Goal: Information Seeking & Learning: Find specific fact

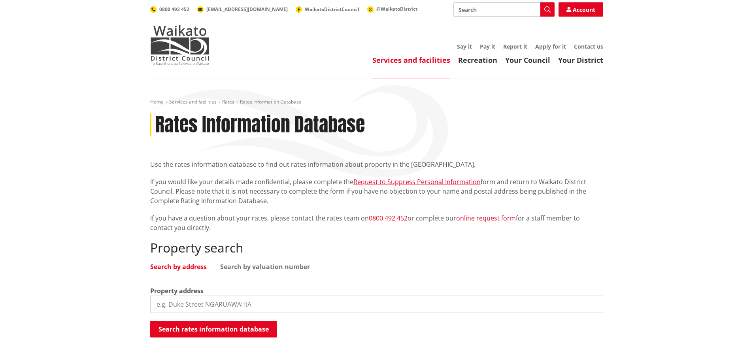
click at [234, 303] on input "search" at bounding box center [376, 304] width 453 height 17
type input "18 duck road"
click at [248, 324] on button "Search rates information database" at bounding box center [213, 329] width 127 height 17
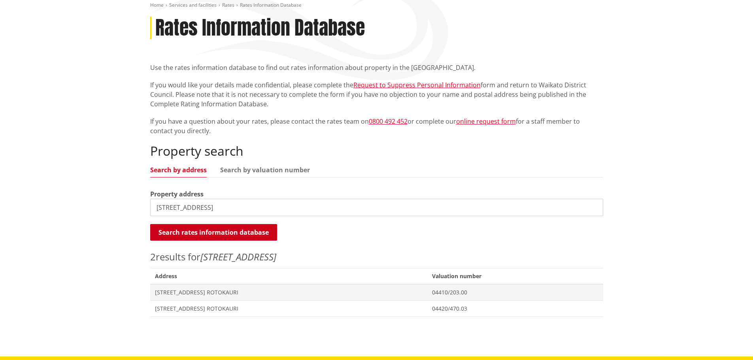
scroll to position [119, 0]
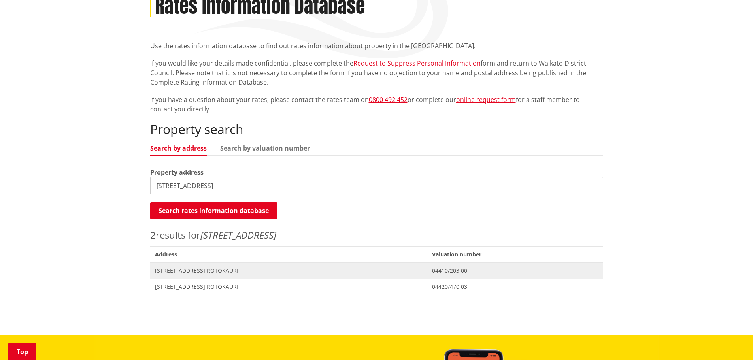
click at [215, 270] on span "[STREET_ADDRESS] ROTOKAURI" at bounding box center [289, 271] width 268 height 8
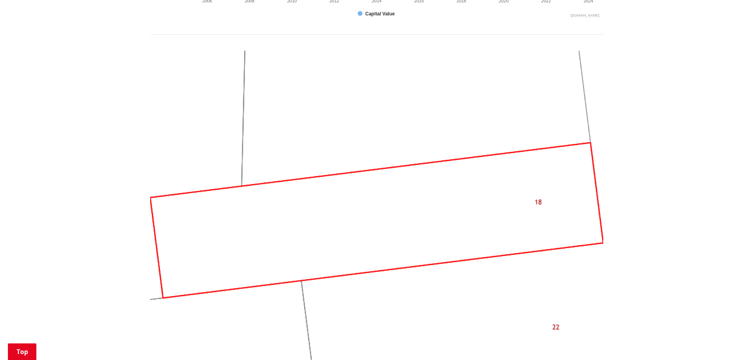
scroll to position [618, 0]
